Goal: Information Seeking & Learning: Learn about a topic

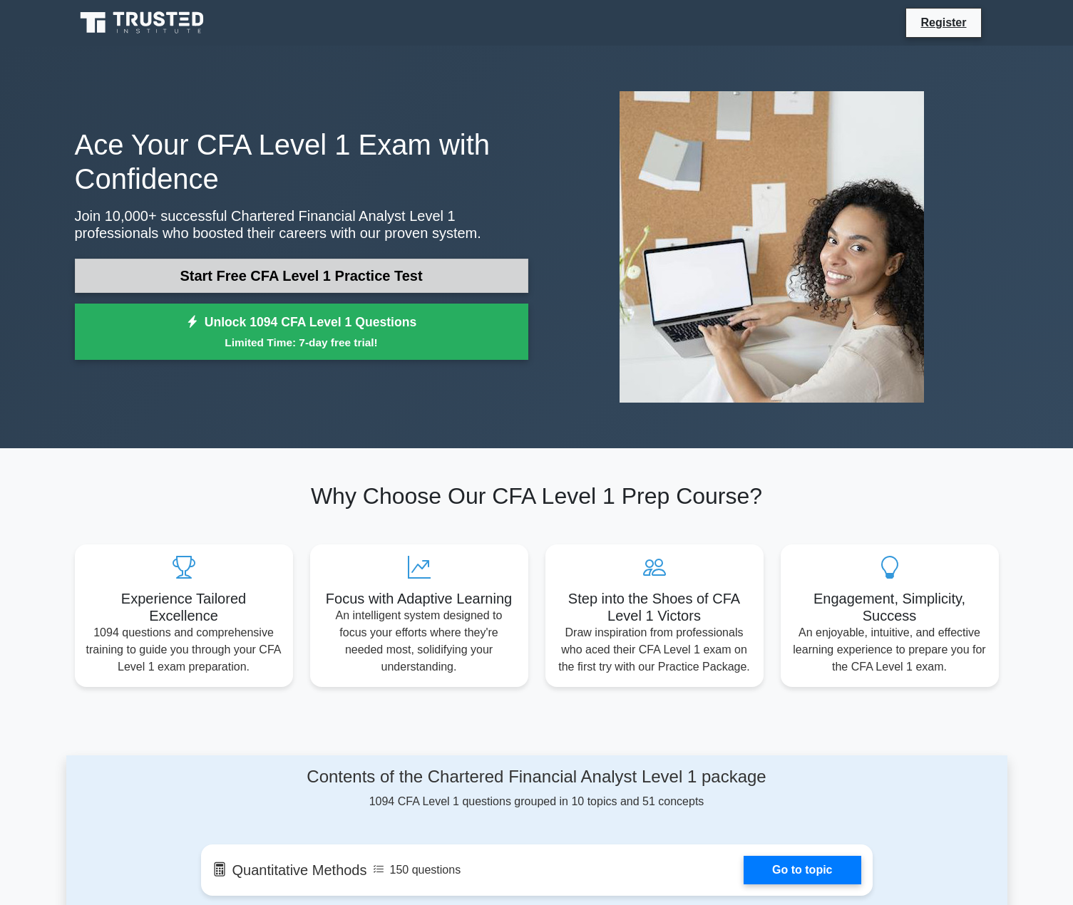
click at [302, 267] on link "Start Free CFA Level 1 Practice Test" at bounding box center [301, 276] width 453 height 34
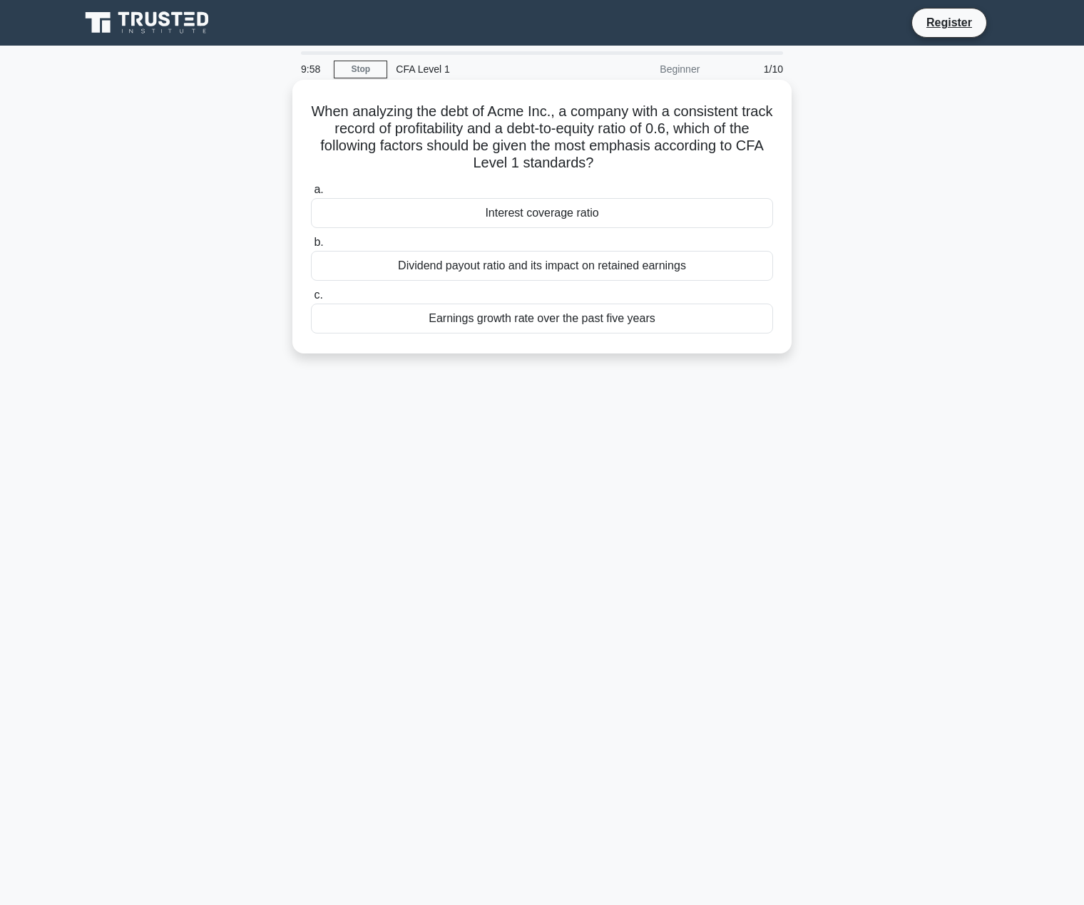
click at [410, 205] on div "Interest coverage ratio" at bounding box center [542, 213] width 462 height 30
click at [311, 195] on input "a. Interest coverage ratio" at bounding box center [311, 189] width 0 height 9
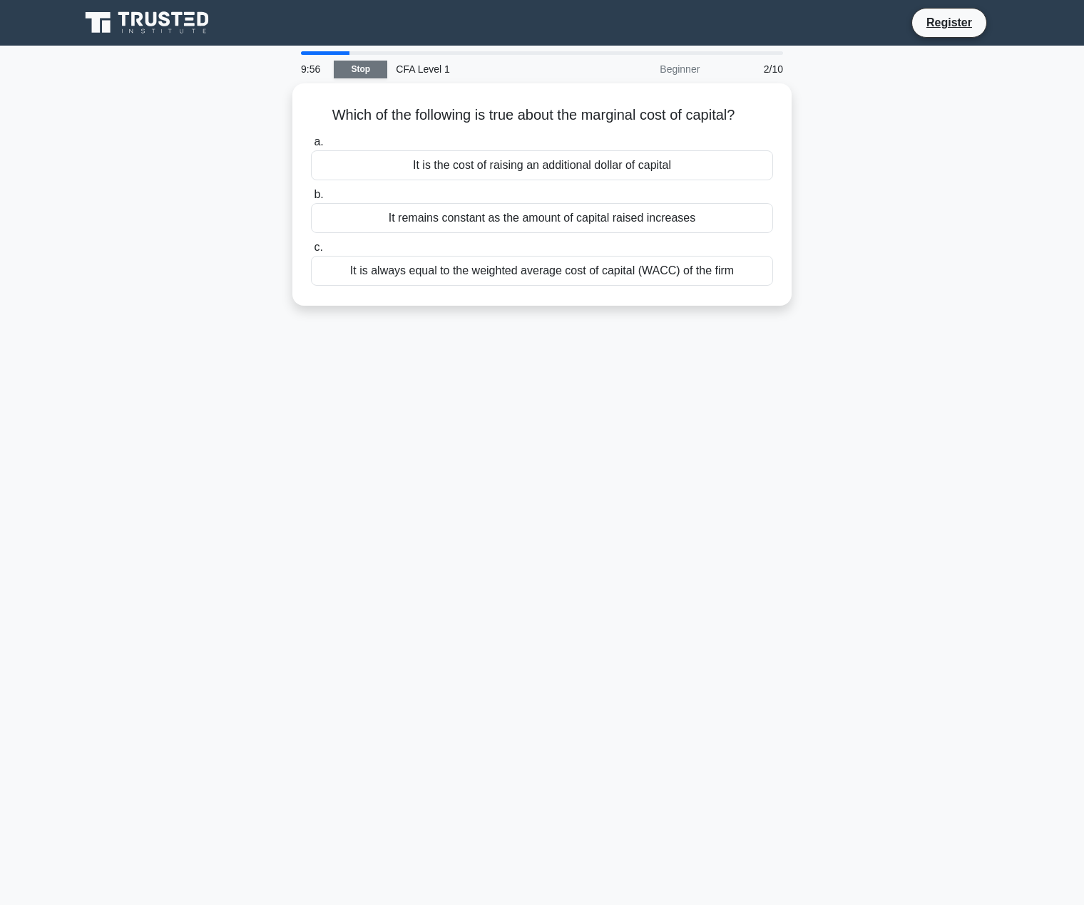
click at [350, 71] on link "Stop" at bounding box center [360, 70] width 53 height 18
